Goal: Transaction & Acquisition: Book appointment/travel/reservation

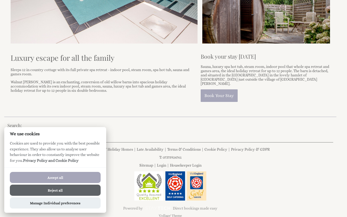
scroll to position [178, 0]
click at [222, 91] on link "Book Your Stay" at bounding box center [219, 96] width 37 height 12
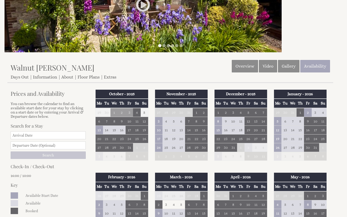
scroll to position [83, 0]
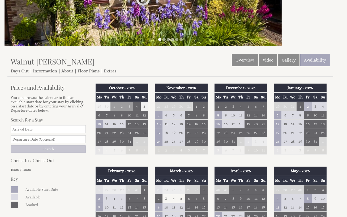
click at [308, 108] on td "2" at bounding box center [307, 106] width 7 height 9
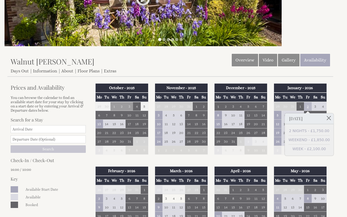
scroll to position [84, 0]
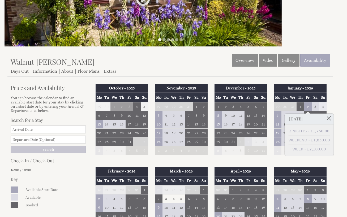
click at [323, 106] on td "4" at bounding box center [322, 106] width 7 height 9
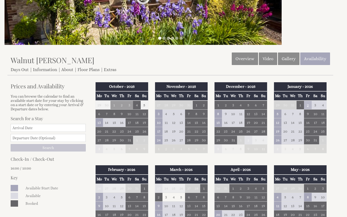
scroll to position [85, 0]
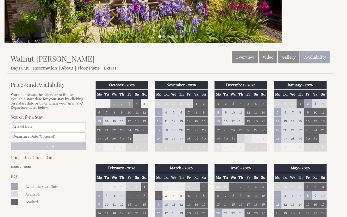
click at [46, 131] on form "Search for a Stay Search" at bounding box center [48, 132] width 75 height 36
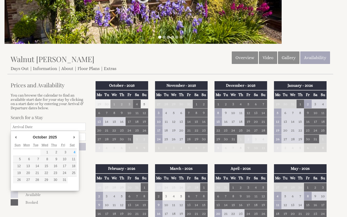
click at [42, 127] on input "Date" at bounding box center [48, 127] width 75 height 8
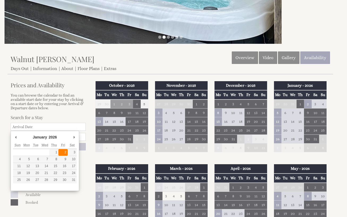
type input "[DATE]"
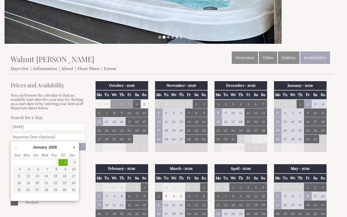
click at [38, 137] on input "text" at bounding box center [48, 137] width 75 height 8
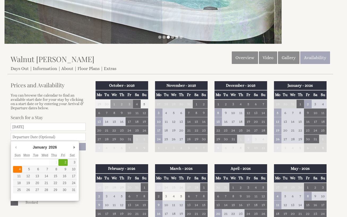
type input "[DATE]"
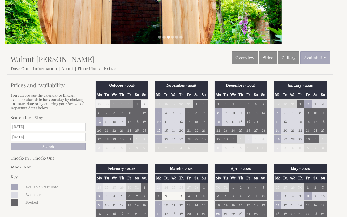
click at [51, 149] on input "Search" at bounding box center [48, 146] width 75 height 7
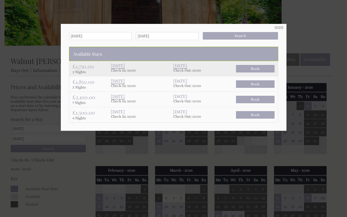
scroll to position [84, 0]
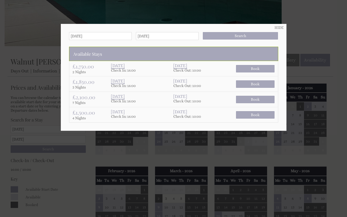
click at [44, 58] on div at bounding box center [173, 108] width 347 height 217
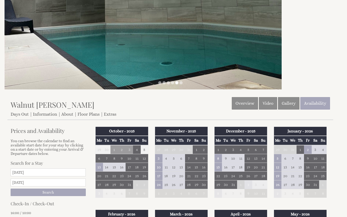
scroll to position [0, 0]
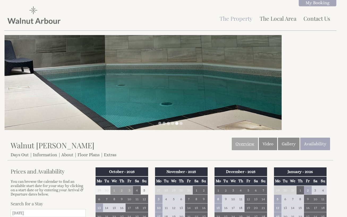
click at [239, 144] on link "Overview" at bounding box center [245, 144] width 26 height 12
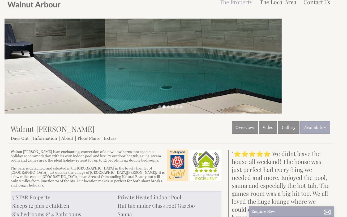
scroll to position [18, 0]
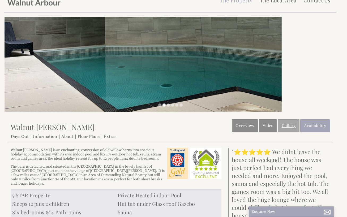
click at [285, 123] on link "Gallery" at bounding box center [288, 125] width 21 height 12
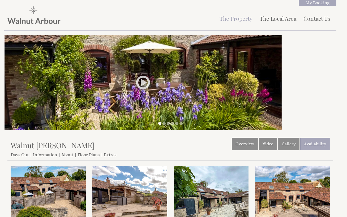
click at [251, 109] on img at bounding box center [143, 82] width 277 height 95
click at [139, 82] on link at bounding box center [143, 85] width 16 height 20
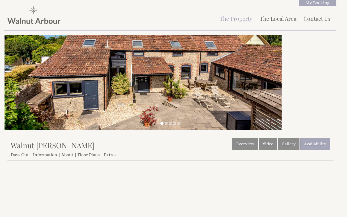
scroll to position [166, 0]
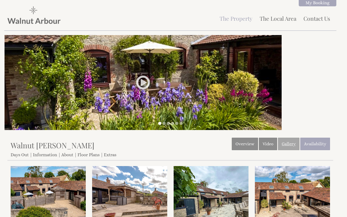
click at [289, 142] on link "Gallery" at bounding box center [288, 144] width 21 height 12
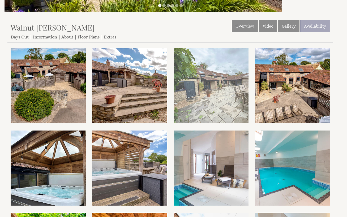
scroll to position [118, 0]
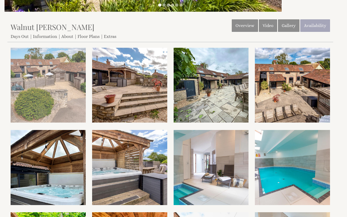
click at [56, 63] on img at bounding box center [48, 85] width 75 height 75
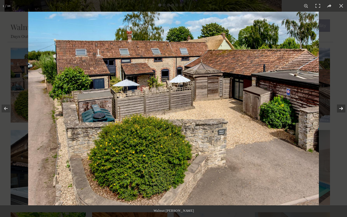
click at [341, 107] on button at bounding box center [337, 108] width 19 height 27
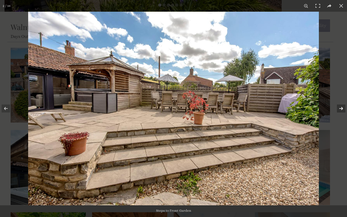
click at [341, 107] on button at bounding box center [337, 108] width 19 height 27
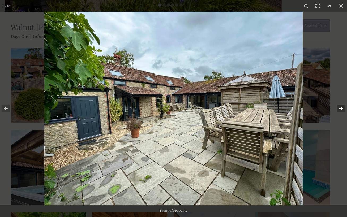
click at [341, 107] on button at bounding box center [337, 108] width 19 height 27
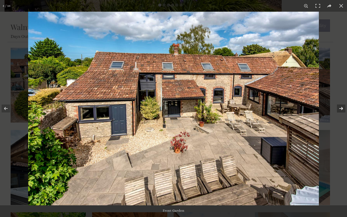
click at [341, 107] on button at bounding box center [337, 108] width 19 height 27
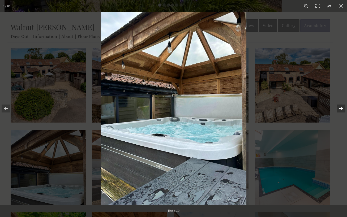
click at [341, 107] on button at bounding box center [337, 108] width 19 height 27
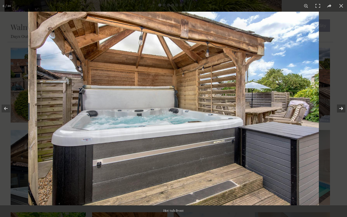
click at [341, 107] on button at bounding box center [337, 108] width 19 height 27
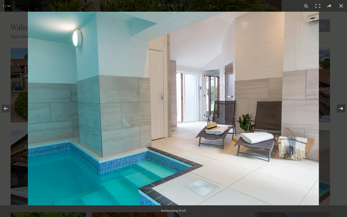
click at [341, 107] on button at bounding box center [337, 108] width 19 height 27
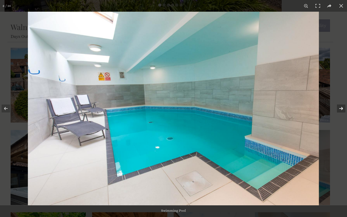
click at [341, 107] on button at bounding box center [337, 108] width 19 height 27
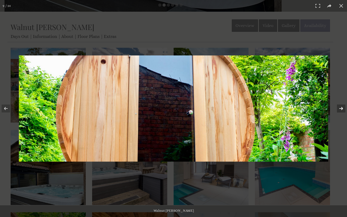
click at [341, 107] on button at bounding box center [337, 108] width 19 height 27
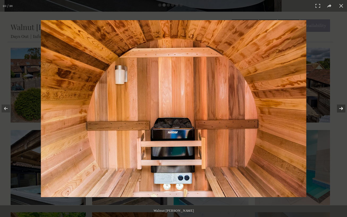
click at [341, 107] on button at bounding box center [337, 108] width 19 height 27
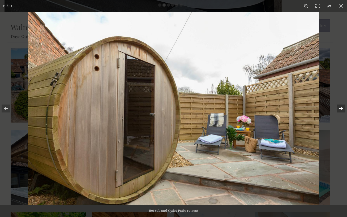
click at [341, 107] on button at bounding box center [337, 108] width 19 height 27
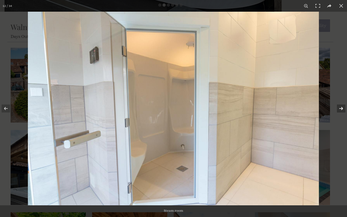
click at [341, 107] on button at bounding box center [337, 108] width 19 height 27
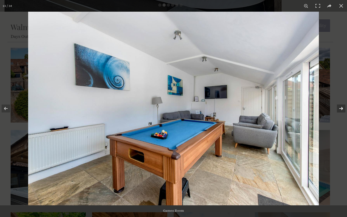
click at [341, 107] on button at bounding box center [337, 108] width 19 height 27
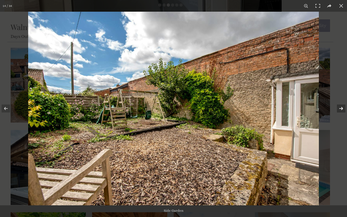
click at [341, 107] on button at bounding box center [337, 108] width 19 height 27
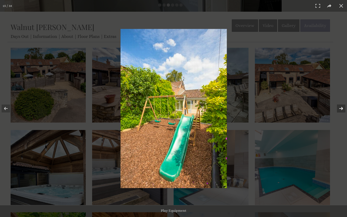
click at [341, 107] on button at bounding box center [337, 108] width 19 height 27
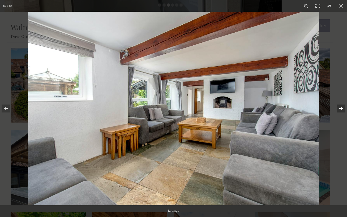
click at [341, 107] on button at bounding box center [337, 108] width 19 height 27
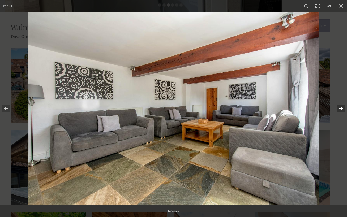
click at [341, 107] on button at bounding box center [337, 108] width 19 height 27
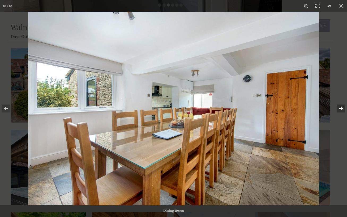
click at [341, 107] on button at bounding box center [337, 108] width 19 height 27
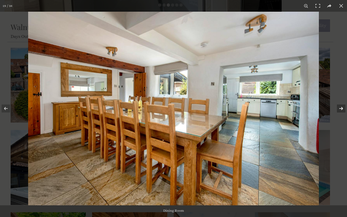
click at [341, 107] on button at bounding box center [337, 108] width 19 height 27
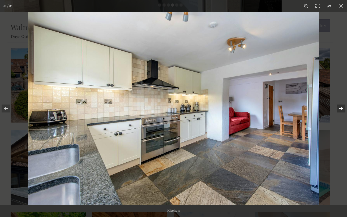
click at [341, 107] on button at bounding box center [337, 108] width 19 height 27
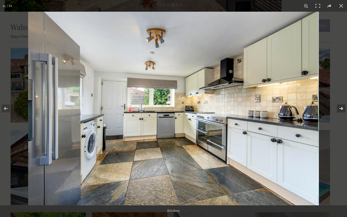
click at [341, 107] on button at bounding box center [337, 108] width 19 height 27
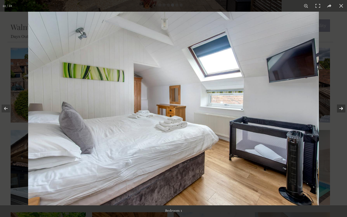
click at [341, 107] on button at bounding box center [337, 108] width 19 height 27
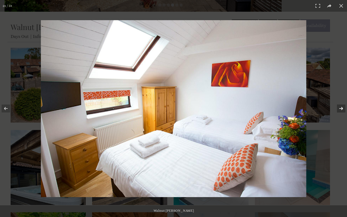
click at [341, 107] on button at bounding box center [337, 108] width 19 height 27
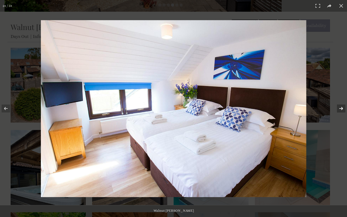
click at [341, 107] on button at bounding box center [337, 108] width 19 height 27
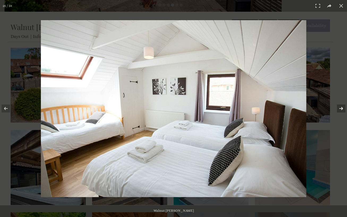
click at [341, 107] on button at bounding box center [337, 108] width 19 height 27
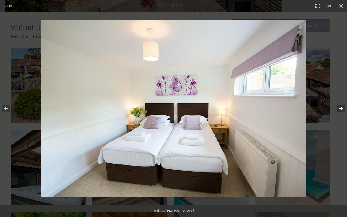
click at [341, 107] on button at bounding box center [337, 108] width 19 height 27
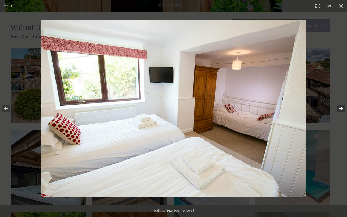
click at [341, 107] on button at bounding box center [337, 108] width 19 height 27
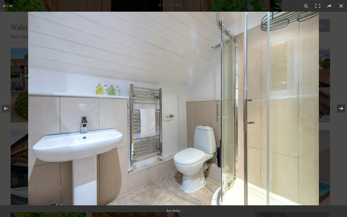
click at [341, 107] on button at bounding box center [337, 108] width 19 height 27
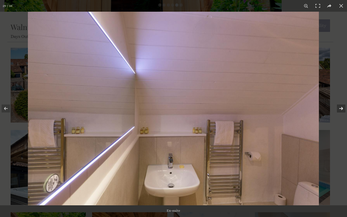
click at [341, 107] on button at bounding box center [337, 108] width 19 height 27
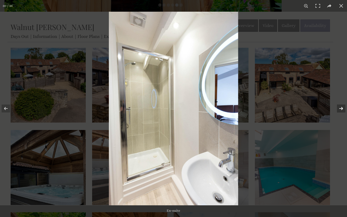
click at [341, 107] on button at bounding box center [337, 108] width 19 height 27
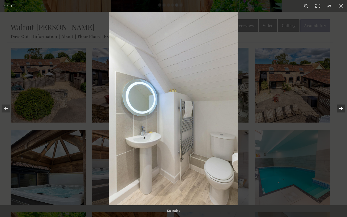
click at [341, 107] on button at bounding box center [337, 108] width 19 height 27
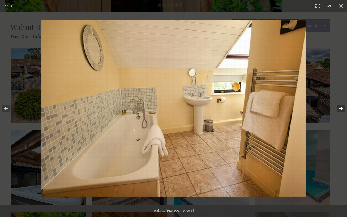
click at [341, 107] on button at bounding box center [337, 108] width 19 height 27
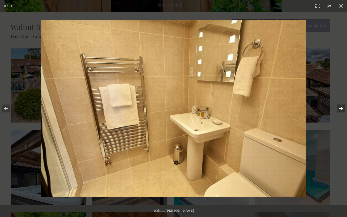
click at [341, 107] on button at bounding box center [337, 108] width 19 height 27
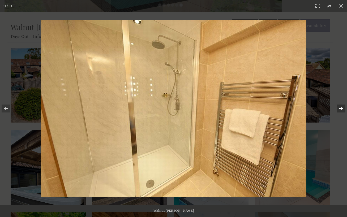
click at [341, 107] on button at bounding box center [337, 108] width 19 height 27
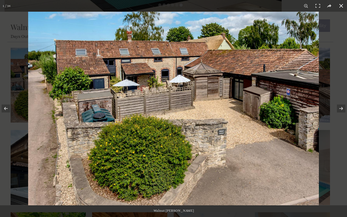
click at [340, 7] on button at bounding box center [341, 6] width 12 height 12
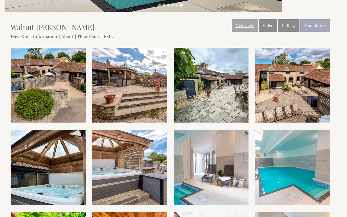
click at [247, 24] on link "Overview" at bounding box center [245, 25] width 26 height 12
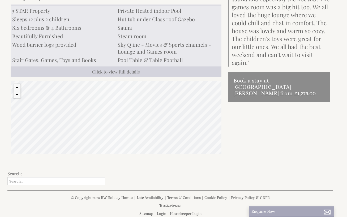
scroll to position [203, 0]
click at [17, 91] on button "Zoom out" at bounding box center [17, 94] width 7 height 7
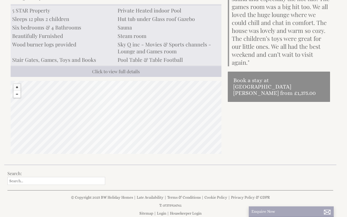
click at [17, 91] on button "Zoom out" at bounding box center [17, 94] width 7 height 7
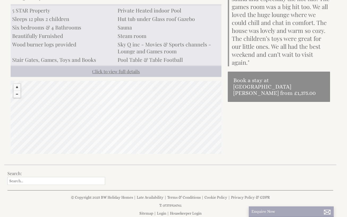
click at [115, 67] on link "Click to view full details" at bounding box center [116, 71] width 211 height 11
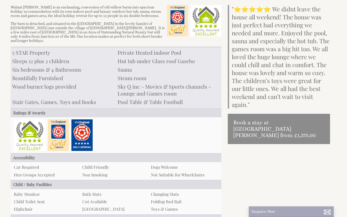
scroll to position [166, 0]
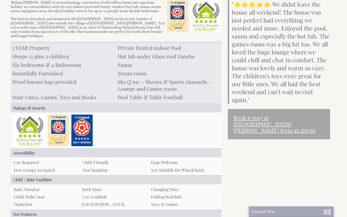
click at [265, 117] on link "Book a stay at [GEOGRAPHIC_DATA][PERSON_NAME] from £1,375.00" at bounding box center [279, 124] width 102 height 30
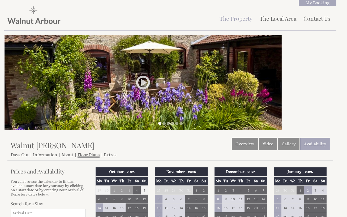
click at [87, 155] on link "Floor Plans" at bounding box center [88, 155] width 22 height 6
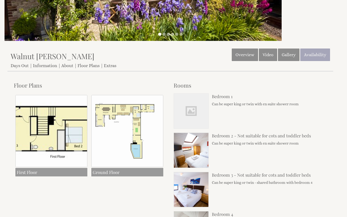
scroll to position [88, 0]
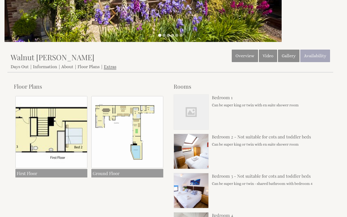
click at [110, 65] on link "Extras" at bounding box center [110, 67] width 12 height 6
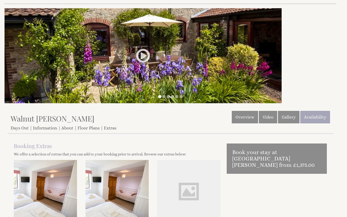
scroll to position [5, 0]
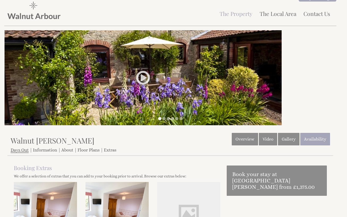
click at [16, 150] on link "Days Out" at bounding box center [20, 151] width 18 height 6
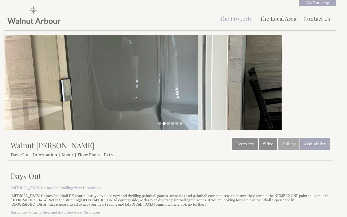
click at [286, 145] on link "Gallery" at bounding box center [288, 144] width 21 height 12
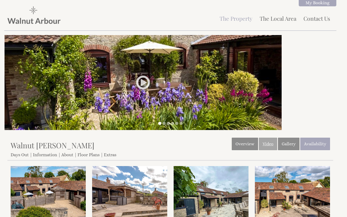
click at [268, 145] on link "Video" at bounding box center [268, 144] width 18 height 12
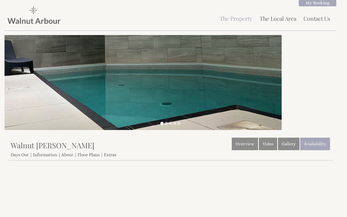
click at [229, 110] on img at bounding box center [143, 82] width 277 height 95
click at [163, 124] on ul at bounding box center [170, 124] width 326 height 4
click at [166, 124] on li at bounding box center [165, 123] width 3 height 3
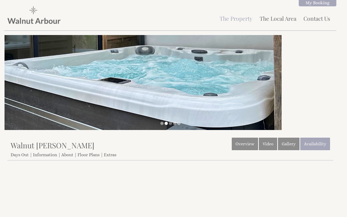
click at [170, 123] on li at bounding box center [170, 123] width 3 height 3
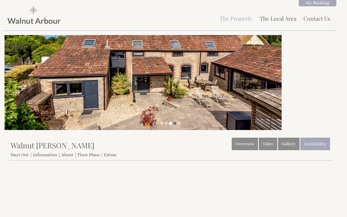
click at [174, 123] on li at bounding box center [174, 123] width 3 height 3
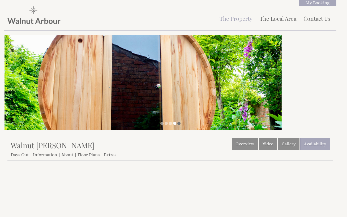
click at [178, 123] on li at bounding box center [178, 123] width 3 height 3
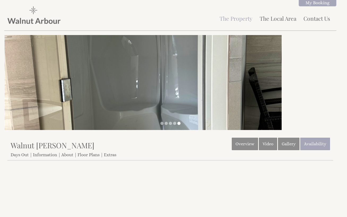
scroll to position [2, 0]
